Goal: Task Accomplishment & Management: Complete application form

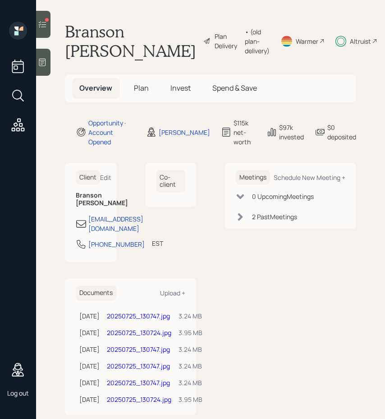
click at [215, 42] on div "Plan Delivery" at bounding box center [228, 41] width 26 height 19
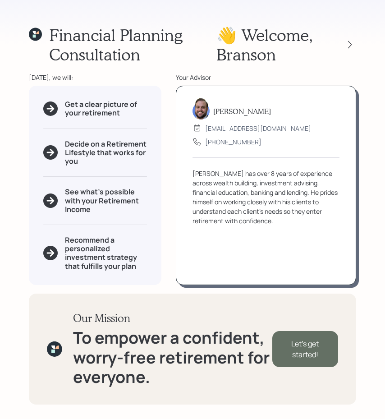
click at [294, 338] on div "Let's get started!" at bounding box center [306, 349] width 66 height 36
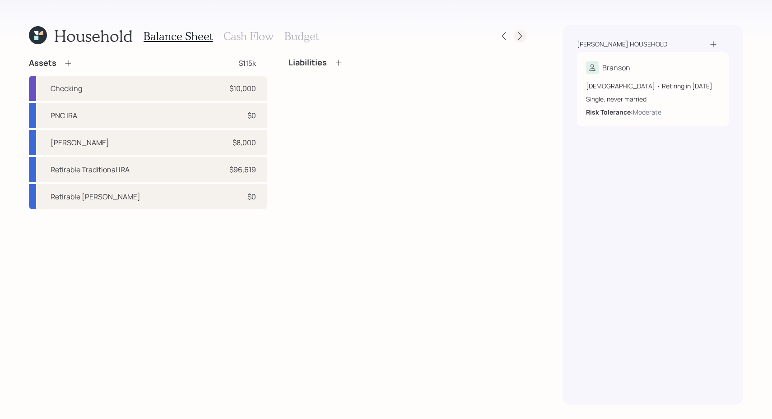
click at [385, 33] on icon at bounding box center [519, 36] width 9 height 9
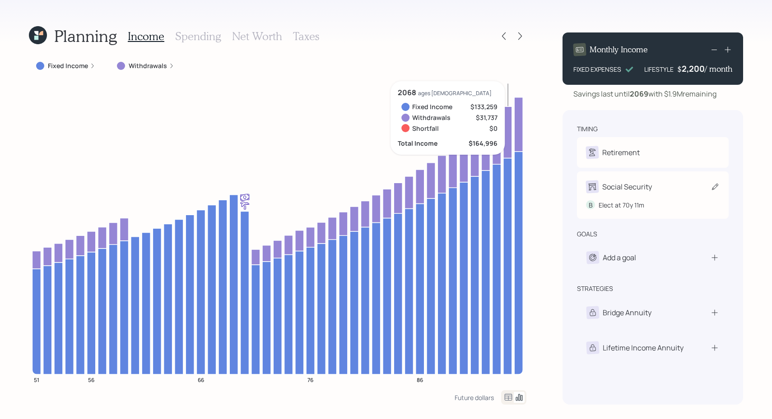
click at [385, 187] on div "Social Security" at bounding box center [627, 186] width 50 height 11
select select "11"
